Goal: Register for event/course

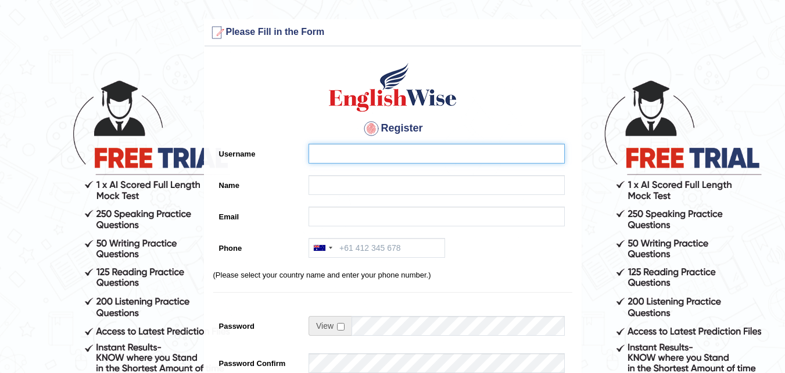
click at [492, 154] on input "Username" at bounding box center [437, 154] width 256 height 20
type input "rajan"
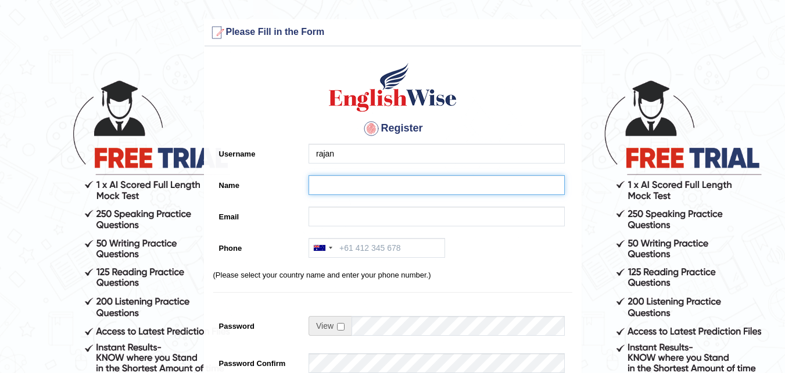
click at [470, 183] on input "Name" at bounding box center [437, 185] width 256 height 20
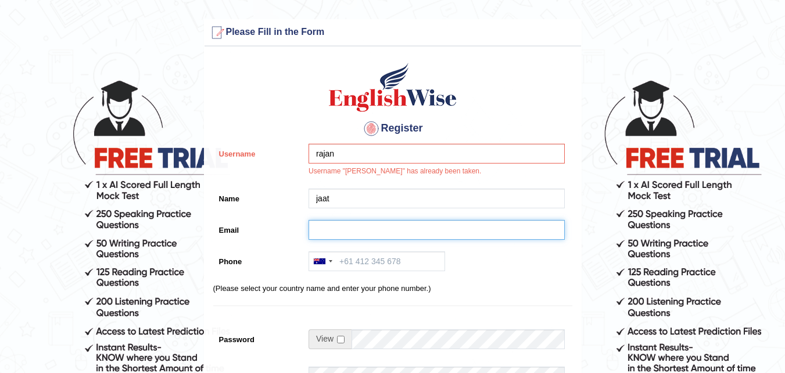
click at [466, 226] on input "Email" at bounding box center [437, 230] width 256 height 20
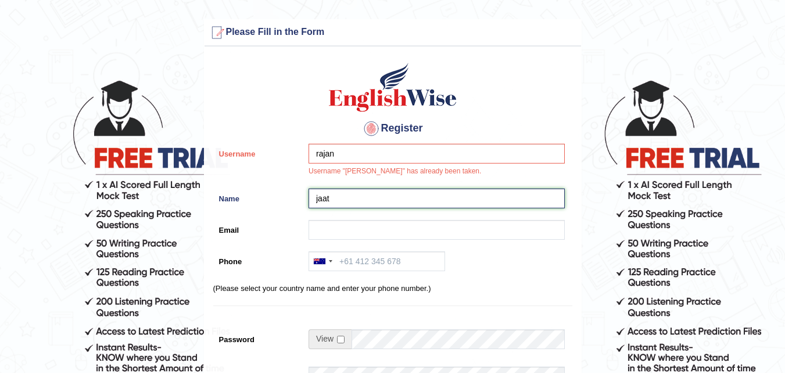
click at [463, 202] on input "jaat" at bounding box center [437, 198] width 256 height 20
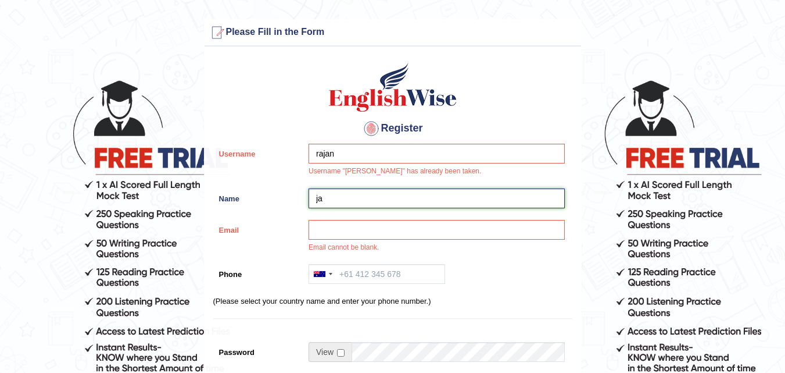
type input "j"
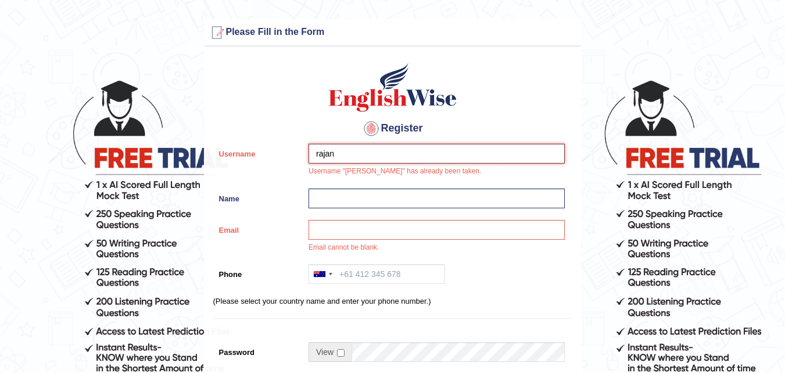
click at [463, 158] on input "rajan" at bounding box center [437, 154] width 256 height 20
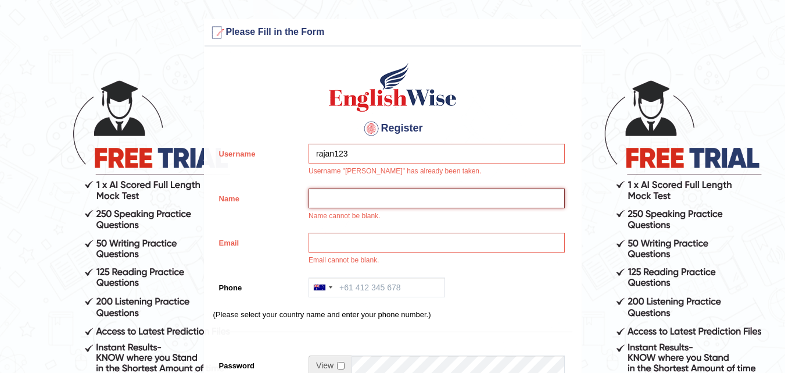
click at [448, 191] on input "Name" at bounding box center [437, 198] width 256 height 20
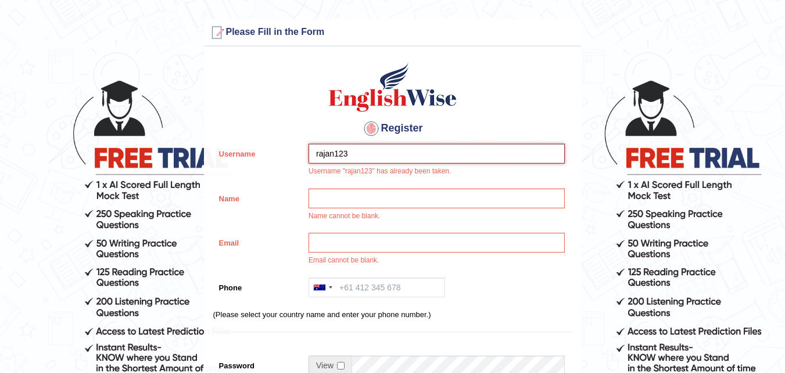
click at [456, 155] on input "rajan123" at bounding box center [437, 154] width 256 height 20
type input "rajan1233"
click at [485, 208] on div "Name cannot be blank." at bounding box center [434, 207] width 262 height 39
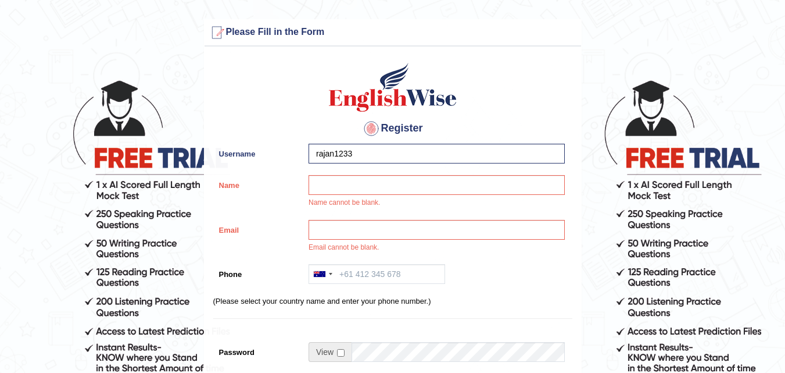
click at [491, 203] on div "Name cannot be blank." at bounding box center [434, 194] width 262 height 39
click at [489, 191] on input "Name" at bounding box center [437, 185] width 256 height 20
type input "rajan"
click at [461, 235] on input "Email" at bounding box center [437, 230] width 256 height 20
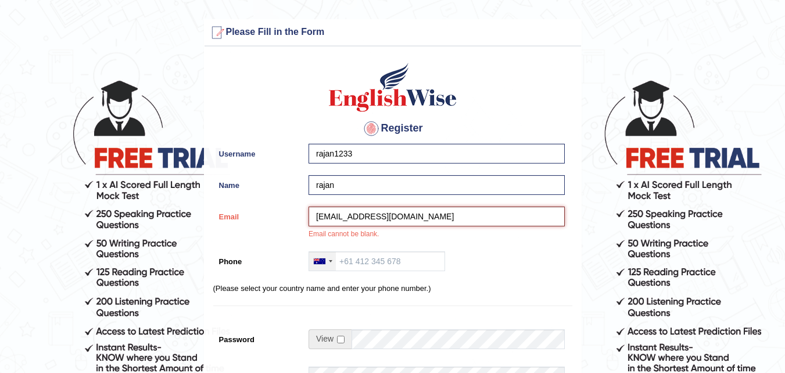
type input "rajankamboj575@gmail.com"
click at [331, 262] on div at bounding box center [322, 261] width 27 height 19
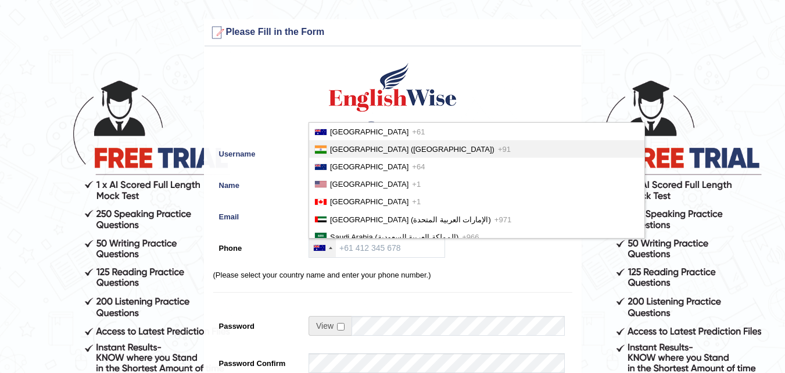
click at [366, 149] on span "India (भारत)" at bounding box center [412, 149] width 164 height 9
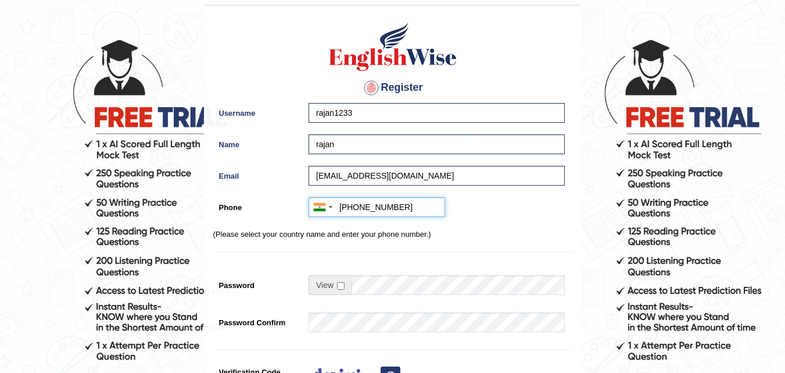
scroll to position [58, 0]
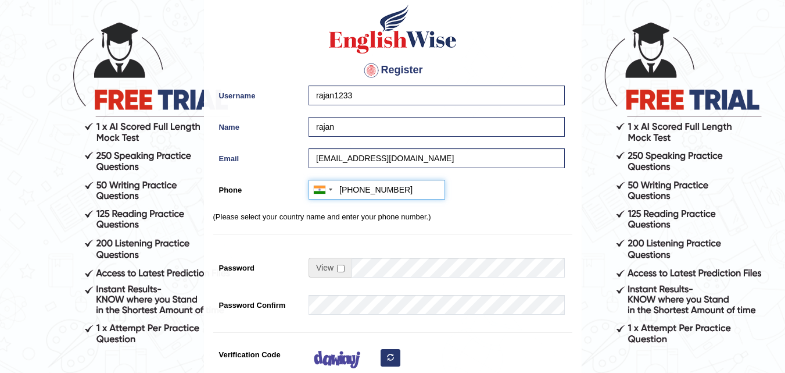
type input "+919485569233"
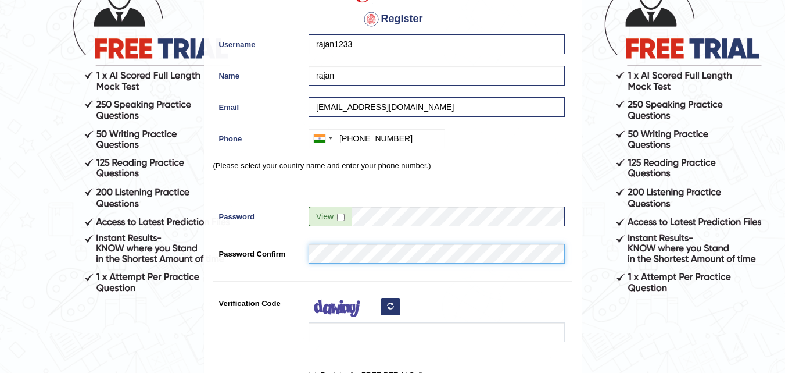
scroll to position [174, 0]
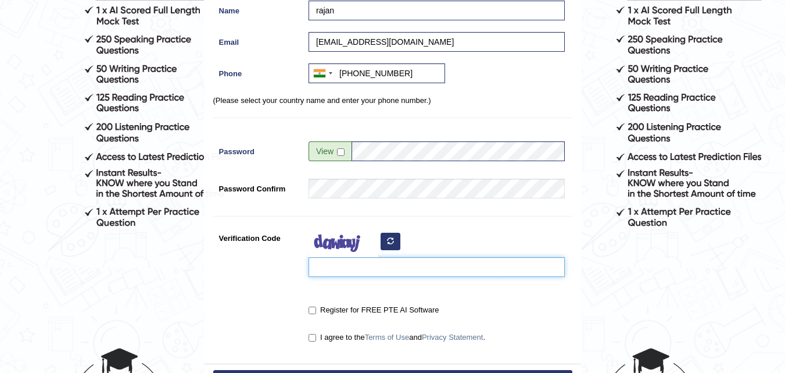
click at [359, 266] on input "Verification Code" at bounding box center [437, 267] width 256 height 20
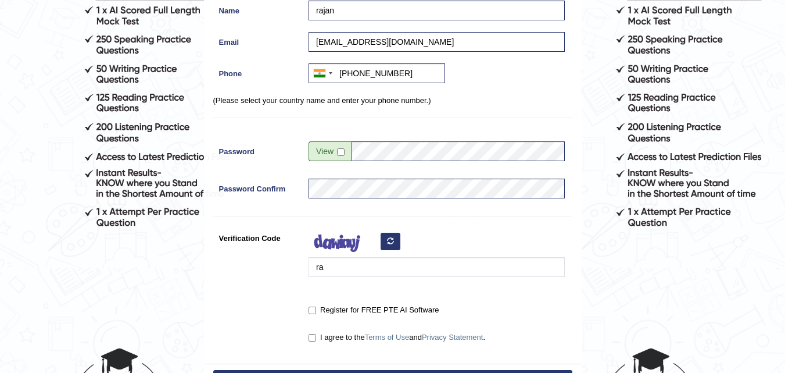
click at [393, 244] on icon "button" at bounding box center [390, 240] width 7 height 7
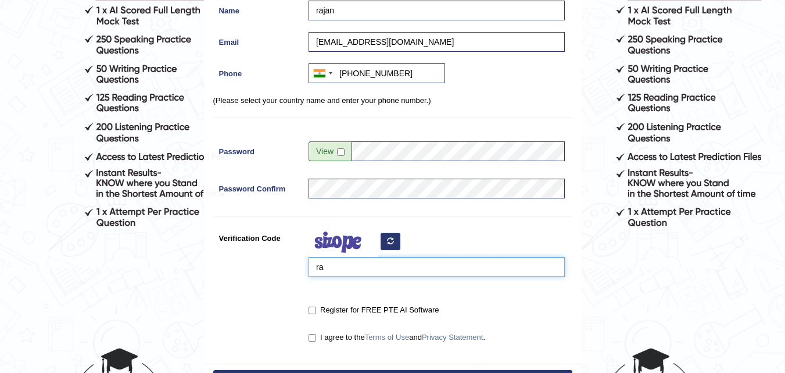
click at [373, 261] on input "ra" at bounding box center [437, 267] width 256 height 20
type input "r"
type input "ioyaef"
click at [345, 309] on label "Register for FREE PTE AI Software" at bounding box center [374, 310] width 130 height 12
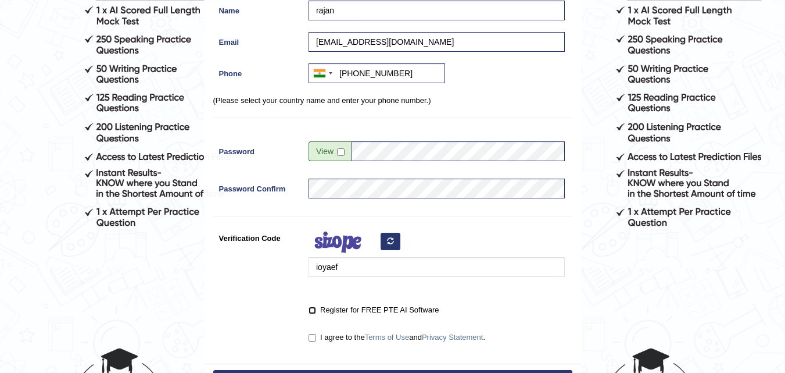
click at [316, 309] on input "Register for FREE PTE AI Software" at bounding box center [313, 310] width 8 height 8
checkbox input "true"
click at [333, 335] on label "I agree to the Terms of Use and Privacy Statement ." at bounding box center [397, 337] width 177 height 12
click at [316, 335] on input "I agree to the Terms of Use and Privacy Statement ." at bounding box center [313, 338] width 8 height 8
checkbox input "true"
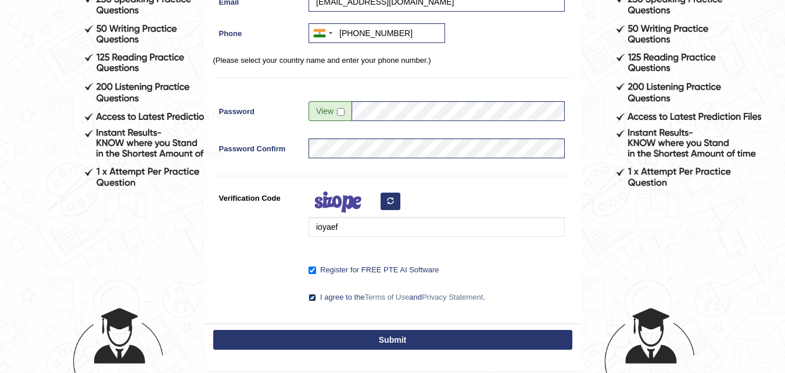
scroll to position [291, 0]
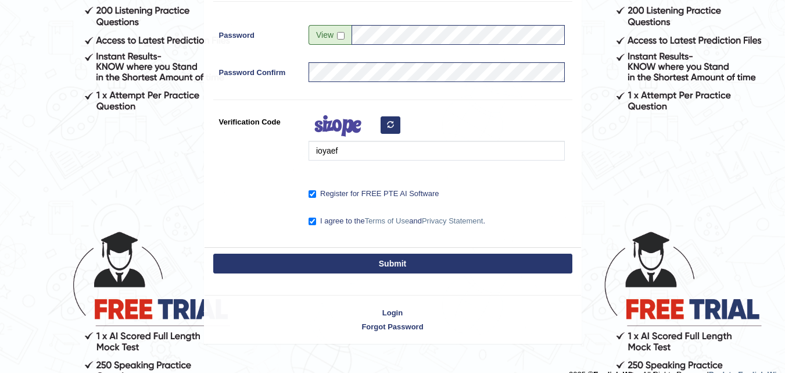
click at [432, 267] on button "Submit" at bounding box center [392, 263] width 359 height 20
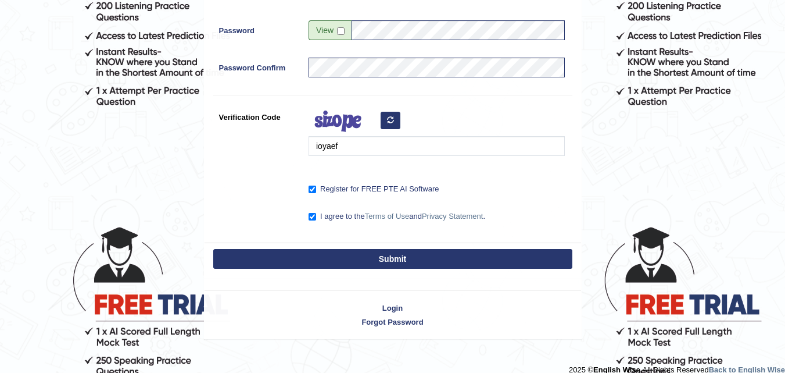
scroll to position [306, 0]
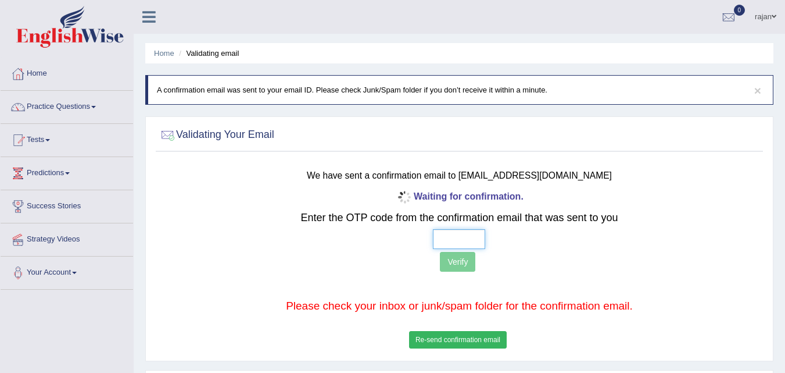
click at [457, 239] on input "text" at bounding box center [459, 239] width 52 height 20
type input "1 7 3 3"
click at [466, 260] on button "Verify" at bounding box center [457, 262] width 35 height 20
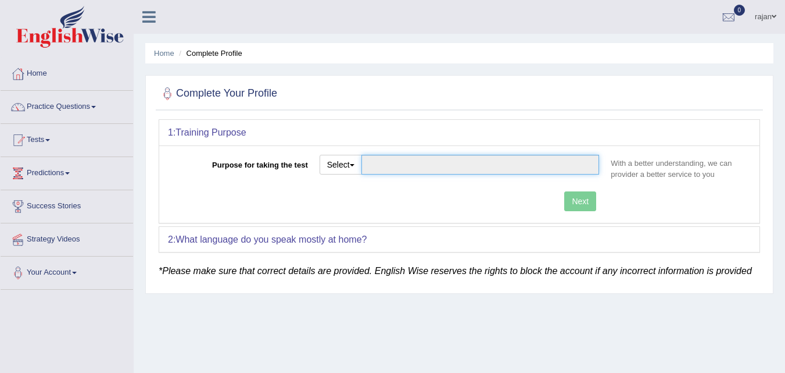
click at [492, 167] on input "Purpose for taking the test" at bounding box center [481, 165] width 238 height 20
click at [364, 161] on input "Purpose for taking the test" at bounding box center [481, 165] width 238 height 20
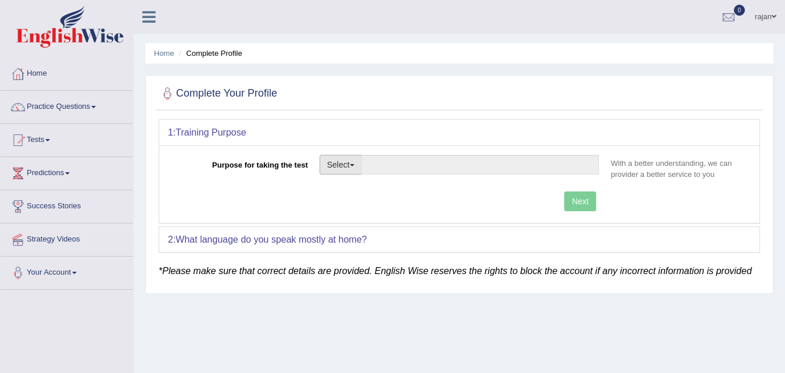
click at [354, 165] on span "button" at bounding box center [352, 165] width 5 height 2
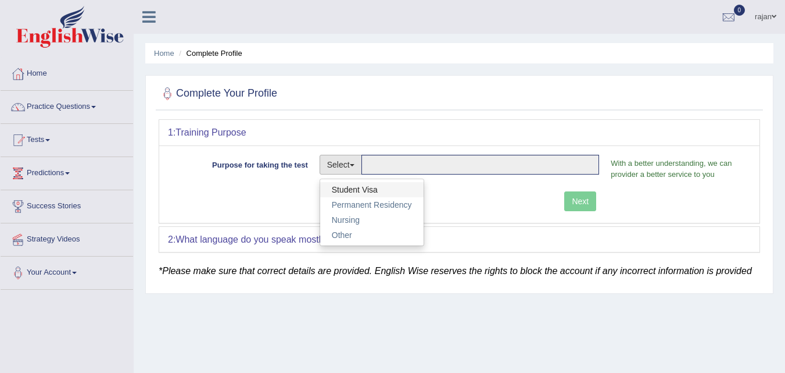
click at [359, 185] on link "Student Visa" at bounding box center [371, 189] width 103 height 15
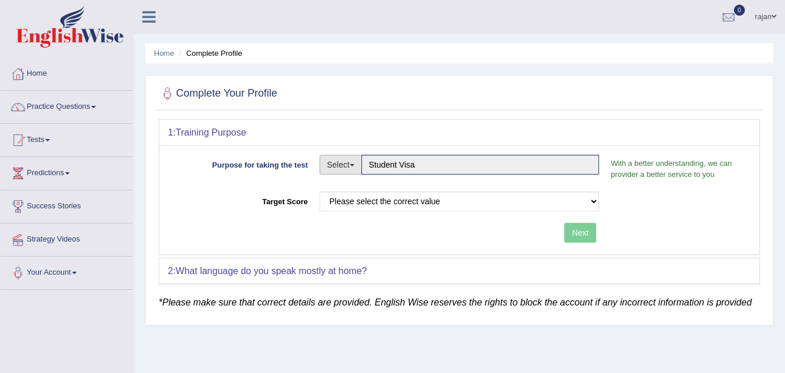
click at [356, 167] on button "Select" at bounding box center [341, 165] width 42 height 20
click at [348, 217] on link "Nursing" at bounding box center [371, 219] width 103 height 15
type input "Nursing"
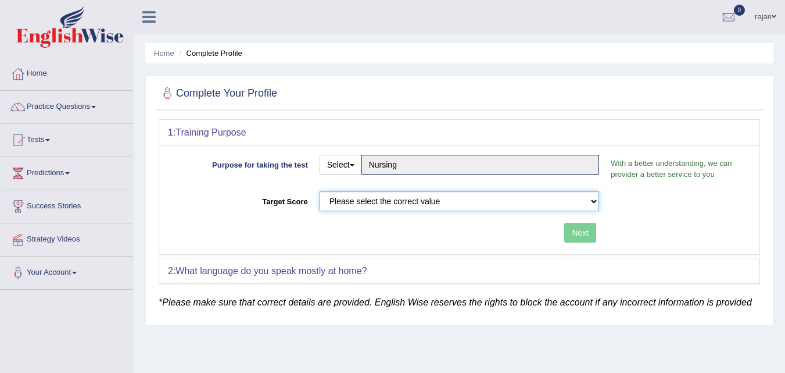
click at [385, 198] on select "Please select the correct value 50 (6 bands) 58 (6.5 bands) 65 (7 bands) 79 (8 …" at bounding box center [460, 201] width 280 height 20
select select "79"
click at [320, 191] on select "Please select the correct value 50 (6 bands) 58 (6.5 bands) 65 (7 bands) 79 (8 …" at bounding box center [460, 201] width 280 height 20
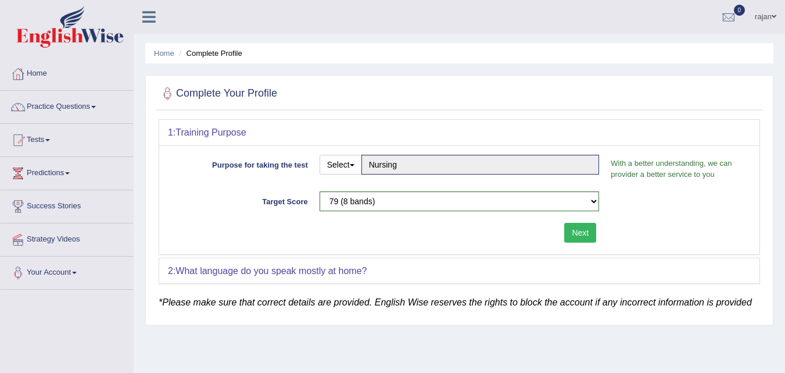
click at [580, 233] on button "Next" at bounding box center [580, 233] width 32 height 20
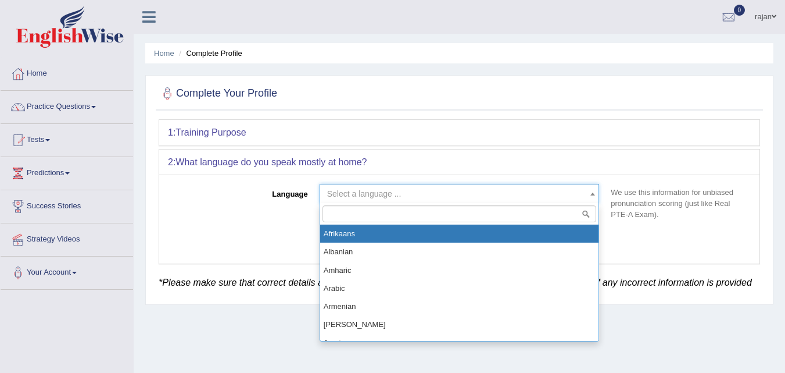
click at [447, 194] on span "Select a language ..." at bounding box center [456, 194] width 258 height 12
type input "h"
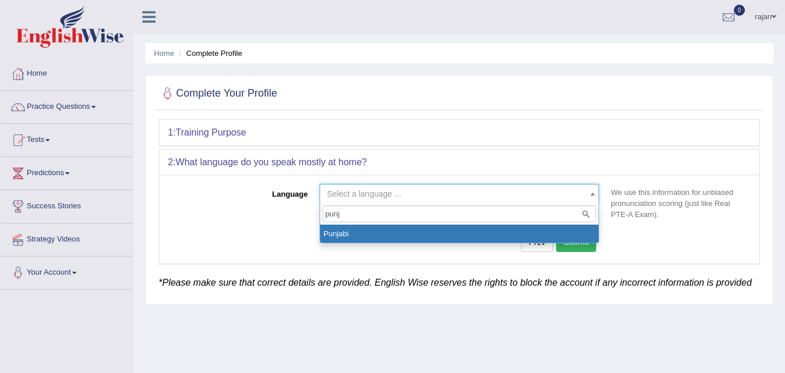
type input "punj"
select select "Punjabi"
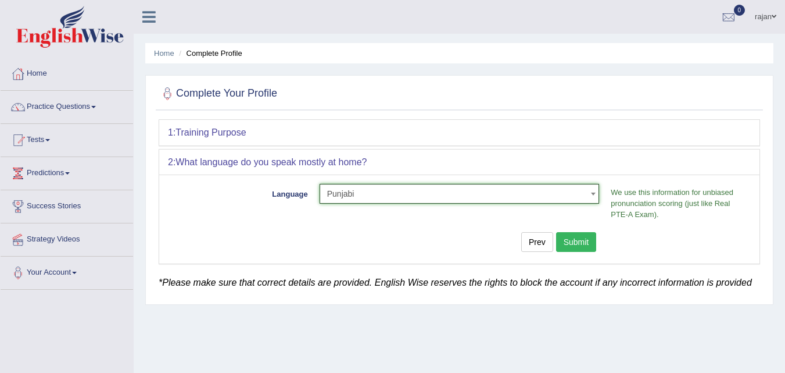
click at [581, 241] on button "Submit" at bounding box center [576, 242] width 41 height 20
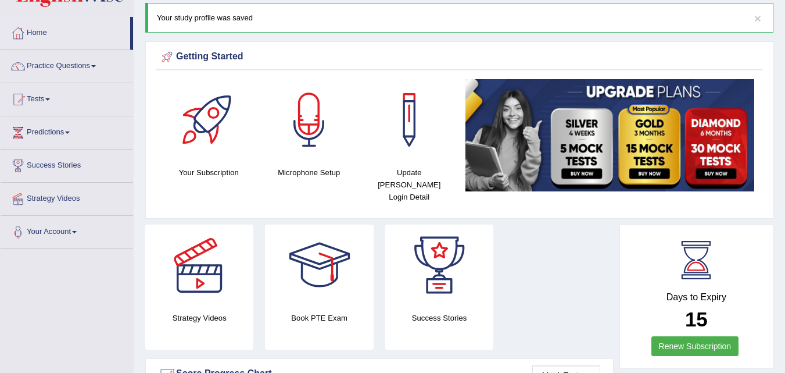
scroll to position [58, 0]
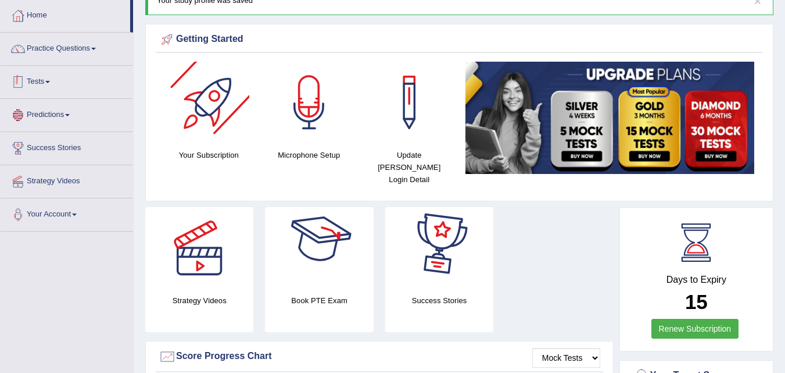
click at [82, 84] on link "Tests" at bounding box center [67, 80] width 133 height 29
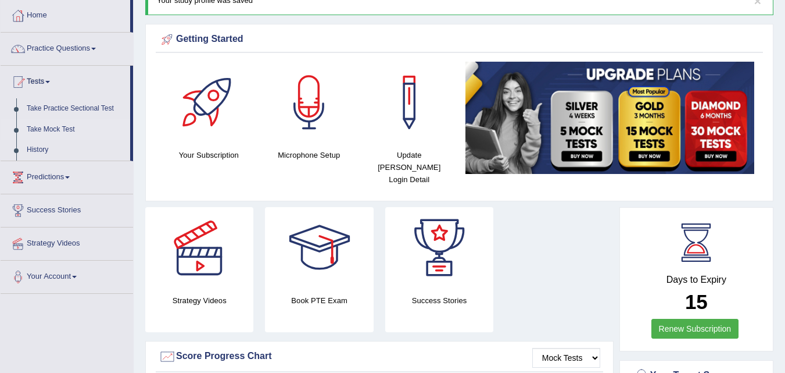
click at [61, 127] on link "Take Mock Test" at bounding box center [76, 129] width 109 height 21
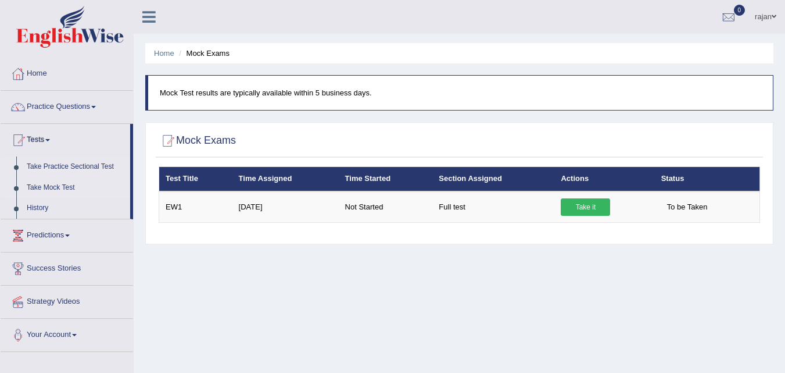
click at [50, 165] on link "Take Practice Sectional Test" at bounding box center [76, 166] width 109 height 21
